Goal: Task Accomplishment & Management: Complete application form

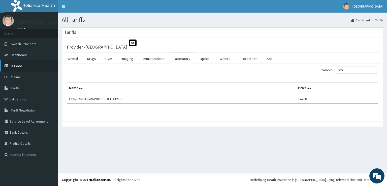
click at [27, 67] on link "PA Code" at bounding box center [29, 65] width 58 height 11
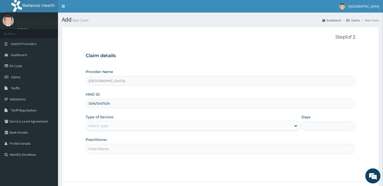
type input "SSN/10470/A"
click at [103, 126] on div "Select type" at bounding box center [97, 126] width 19 height 5
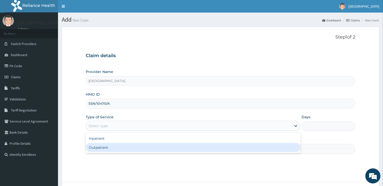
click at [101, 148] on div "Outpatient" at bounding box center [193, 147] width 215 height 9
type input "1"
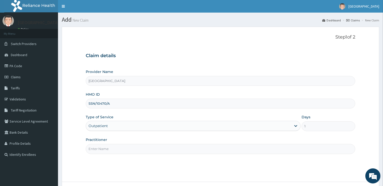
click at [101, 148] on input "Practitioner" at bounding box center [220, 149] width 269 height 10
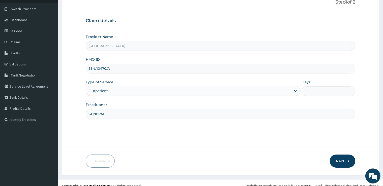
scroll to position [41, 0]
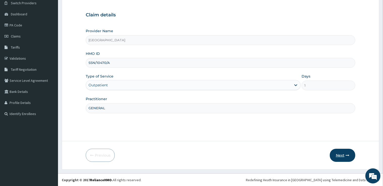
type input "GENERAL"
click at [339, 154] on button "Next" at bounding box center [342, 155] width 25 height 13
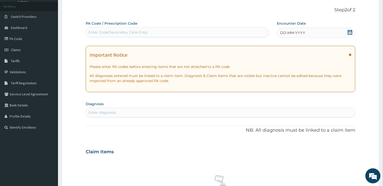
scroll to position [14, 0]
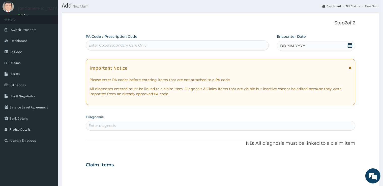
click at [100, 44] on div "Enter Code(Secondary Care Only)" at bounding box center [117, 45] width 59 height 5
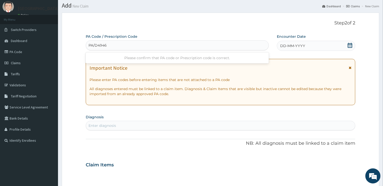
type input "PA/D49467"
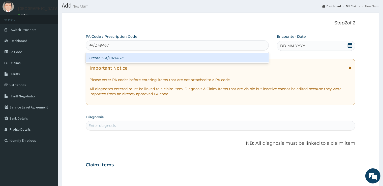
click at [100, 56] on div "Create "PA/D49467"" at bounding box center [177, 57] width 183 height 9
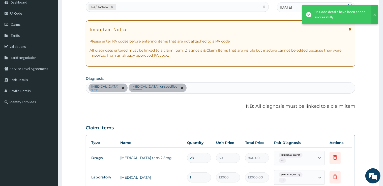
scroll to position [42, 0]
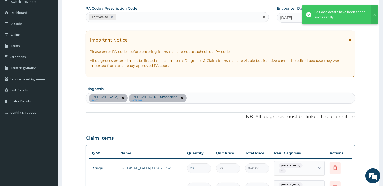
click at [124, 17] on div "PA/D49467" at bounding box center [172, 17] width 173 height 8
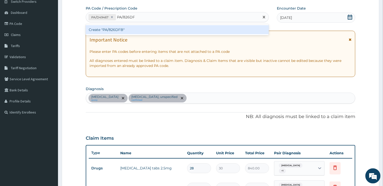
type input "PA/826DFB"
click at [123, 28] on div "Create "PA/826DFB"" at bounding box center [177, 29] width 183 height 9
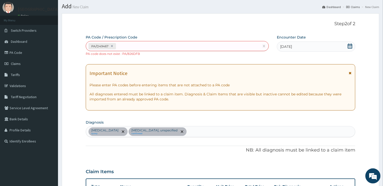
scroll to position [0, 0]
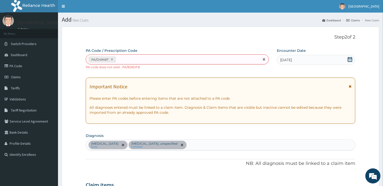
click at [123, 62] on div "PA/D49467" at bounding box center [172, 59] width 173 height 8
type input "PA/826DFB"
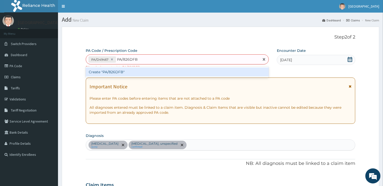
click at [114, 73] on div "Create "PA/826DFB"" at bounding box center [177, 72] width 183 height 9
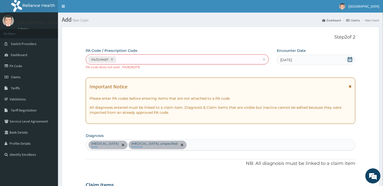
click at [117, 58] on div "PA/D49467" at bounding box center [172, 59] width 173 height 8
type input "PA/826DF8"
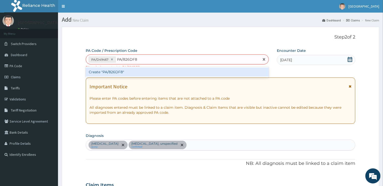
click at [132, 74] on div "Create "PA/826DF8"" at bounding box center [177, 72] width 183 height 9
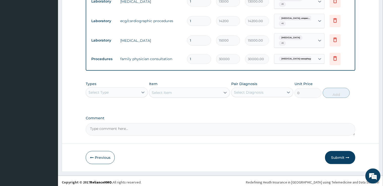
scroll to position [230, 0]
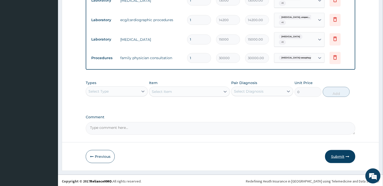
click at [335, 156] on button "Submit" at bounding box center [340, 156] width 30 height 13
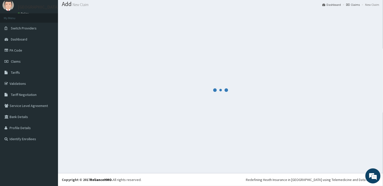
scroll to position [15, 0]
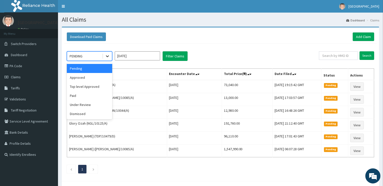
click at [109, 56] on icon at bounding box center [107, 56] width 5 height 5
click at [85, 75] on div "Approved" at bounding box center [89, 77] width 45 height 9
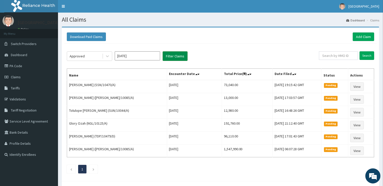
click at [168, 57] on button "Filter Claims" at bounding box center [175, 56] width 25 height 10
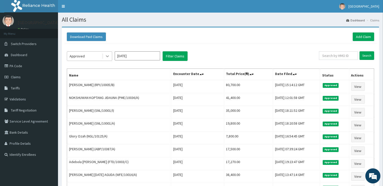
click at [108, 56] on icon at bounding box center [107, 57] width 3 height 2
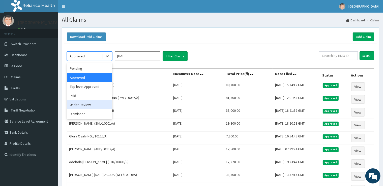
click at [79, 103] on div "Under Review" at bounding box center [89, 104] width 45 height 9
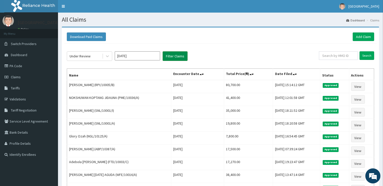
click at [172, 55] on button "Filter Claims" at bounding box center [175, 56] width 25 height 10
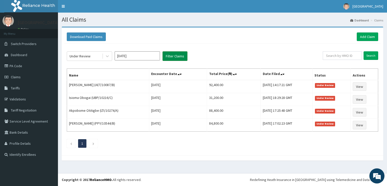
click at [172, 56] on button "Filter Claims" at bounding box center [175, 56] width 25 height 10
click at [179, 54] on button "Filter Claims" at bounding box center [175, 56] width 25 height 10
click at [180, 60] on button "Filter Claims" at bounding box center [175, 56] width 25 height 10
click at [180, 56] on button "Filter Claims" at bounding box center [175, 56] width 25 height 10
click at [176, 58] on button "Filter Claims" at bounding box center [175, 56] width 25 height 10
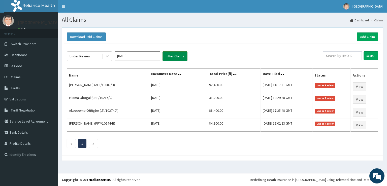
click at [176, 58] on button "Filter Claims" at bounding box center [175, 56] width 25 height 10
drag, startPoint x: 176, startPoint y: 58, endPoint x: 181, endPoint y: 59, distance: 5.4
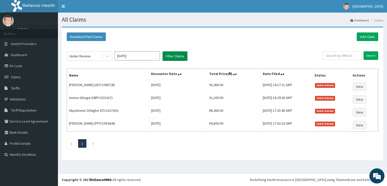
click at [178, 58] on button "Filter Claims" at bounding box center [175, 56] width 25 height 10
click at [179, 59] on button "Filter Claims" at bounding box center [175, 56] width 25 height 10
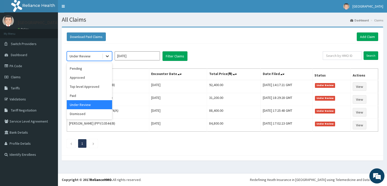
click at [106, 55] on icon at bounding box center [107, 56] width 5 height 5
click at [76, 77] on div "Approved" at bounding box center [89, 77] width 45 height 9
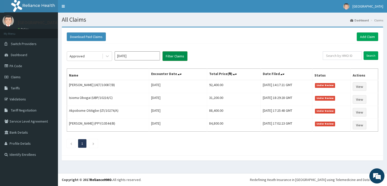
click at [177, 56] on button "Filter Claims" at bounding box center [175, 56] width 25 height 10
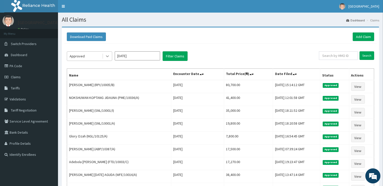
click at [105, 54] on icon at bounding box center [107, 56] width 5 height 5
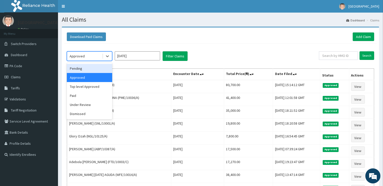
click at [86, 67] on div "Pending" at bounding box center [89, 68] width 45 height 9
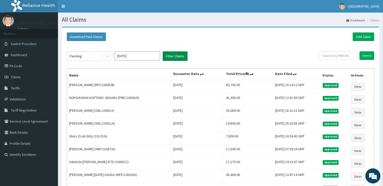
click at [171, 56] on button "Filter Claims" at bounding box center [175, 56] width 25 height 10
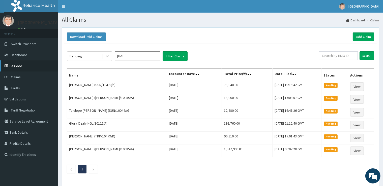
click at [15, 62] on link "PA Code" at bounding box center [29, 65] width 58 height 11
click at [365, 36] on link "Add Claim" at bounding box center [363, 37] width 21 height 9
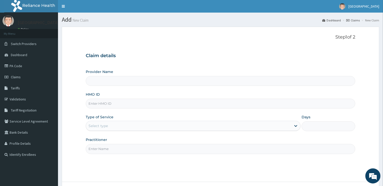
click at [105, 82] on input "Provider Name" at bounding box center [220, 81] width 269 height 10
click at [96, 103] on input "HMO ID" at bounding box center [220, 104] width 269 height 10
type input "[GEOGRAPHIC_DATA]"
type input "LBP/10048/A"
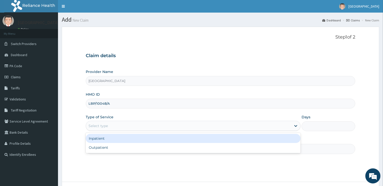
click at [99, 125] on div "Select type" at bounding box center [97, 126] width 19 height 5
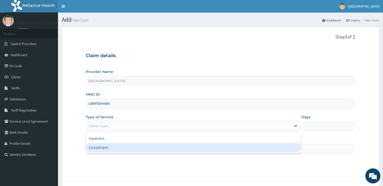
click at [98, 146] on div "Outpatient" at bounding box center [193, 147] width 215 height 9
type input "1"
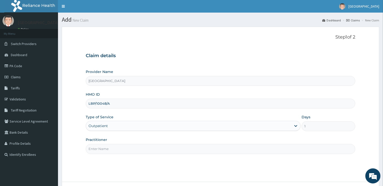
click at [98, 145] on input "Practitioner" at bounding box center [220, 149] width 269 height 10
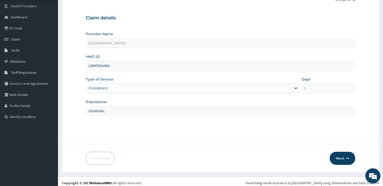
scroll to position [41, 0]
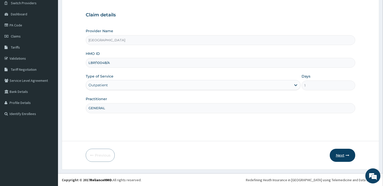
type input "GENERAL"
click at [345, 151] on button "Next" at bounding box center [342, 155] width 25 height 13
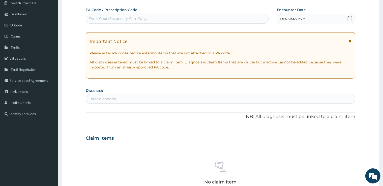
click at [125, 20] on div "Enter Code(Secondary Care Only)" at bounding box center [117, 18] width 59 height 5
type input "PA/0006D0"
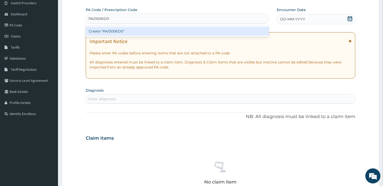
click at [192, 29] on div "Create "PA/0006D0"" at bounding box center [177, 31] width 183 height 9
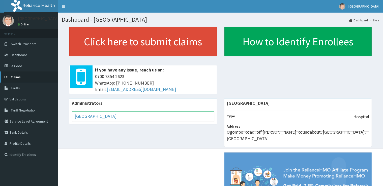
click at [14, 75] on span "Claims" at bounding box center [16, 77] width 10 height 5
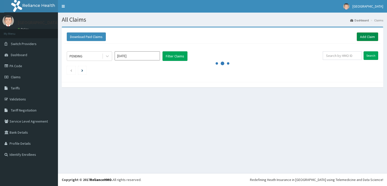
click at [364, 36] on link "Add Claim" at bounding box center [367, 37] width 21 height 9
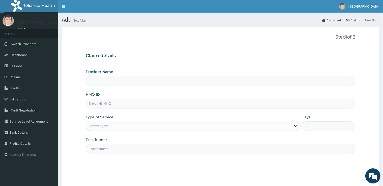
click at [102, 102] on input "HMO ID" at bounding box center [220, 104] width 269 height 10
type input "[GEOGRAPHIC_DATA]"
type input "LBP/10048/A"
click at [106, 127] on div "Select type" at bounding box center [97, 126] width 19 height 5
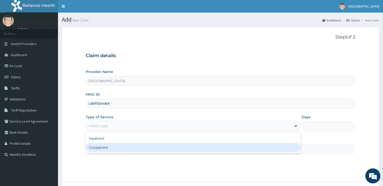
click at [98, 145] on div "Outpatient" at bounding box center [193, 147] width 215 height 9
type input "1"
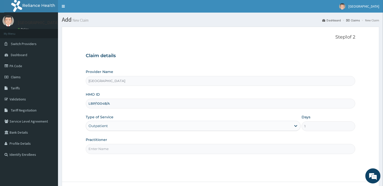
click at [106, 145] on input "Practitioner" at bounding box center [220, 149] width 269 height 10
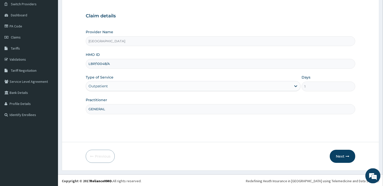
scroll to position [41, 0]
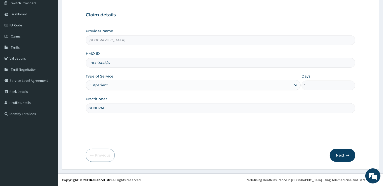
type input "GENERAL"
click at [338, 157] on button "Next" at bounding box center [342, 155] width 25 height 13
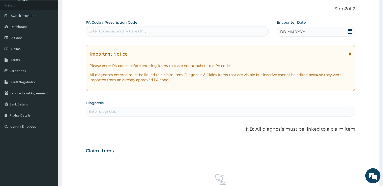
scroll to position [0, 0]
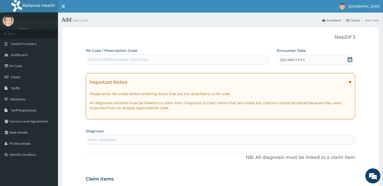
click at [114, 58] on div "Enter Code(Secondary Care Only)" at bounding box center [117, 59] width 59 height 5
type input "PA/0006D0"
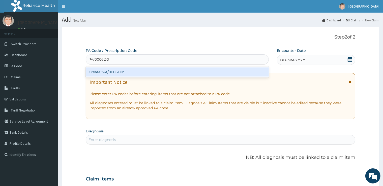
click at [136, 71] on div "Create "PA/0006D0"" at bounding box center [177, 72] width 183 height 9
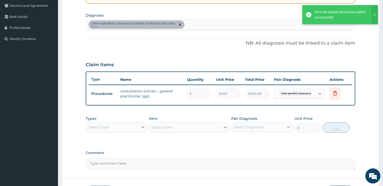
scroll to position [152, 0]
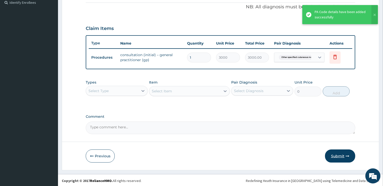
click at [335, 155] on button "Submit" at bounding box center [340, 156] width 30 height 13
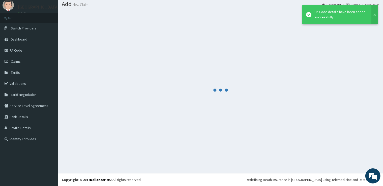
scroll to position [15, 0]
